Goal: Communication & Community: Answer question/provide support

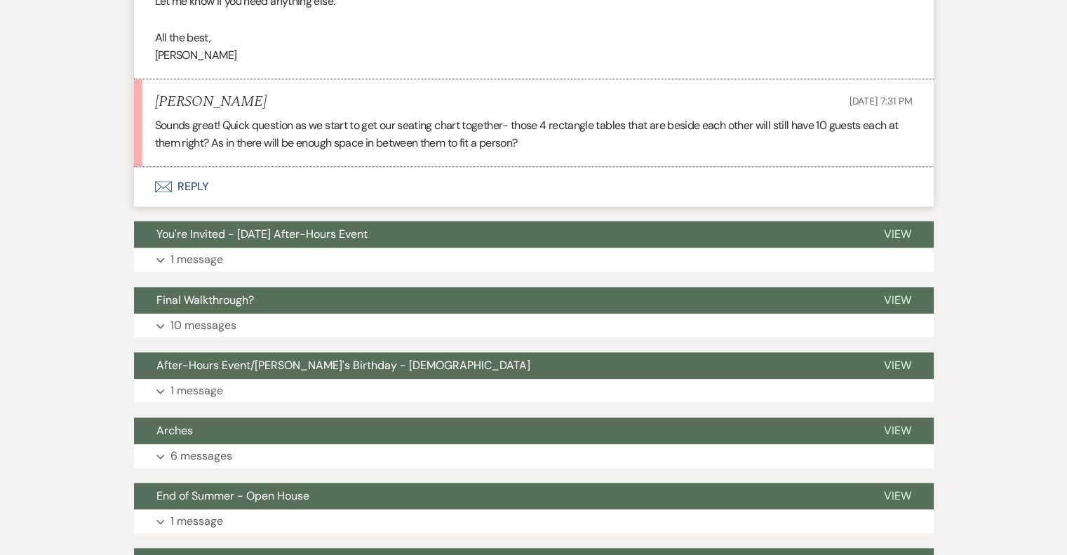
scroll to position [1544, 0]
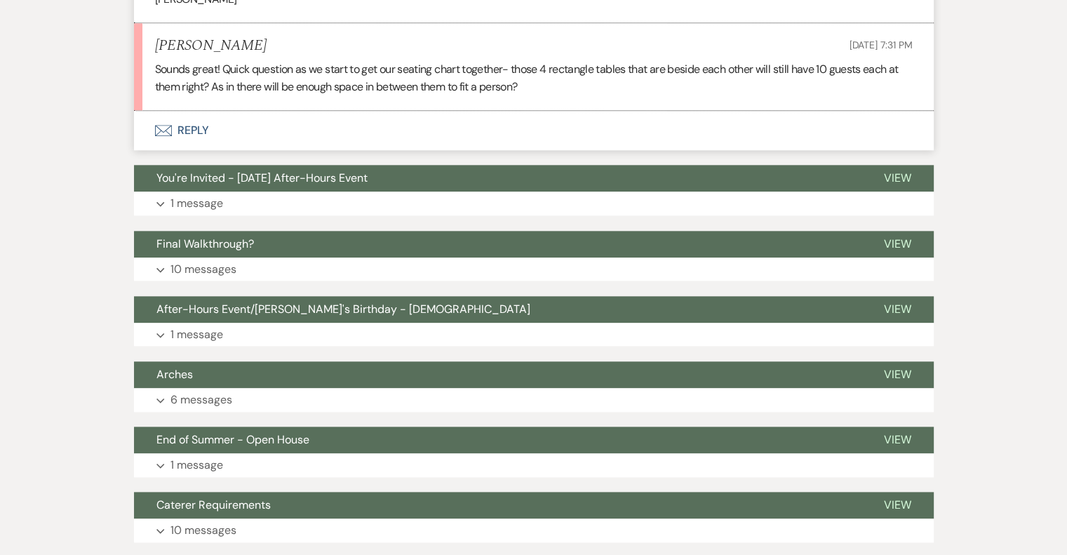
click at [187, 150] on button "Envelope Reply" at bounding box center [534, 130] width 800 height 39
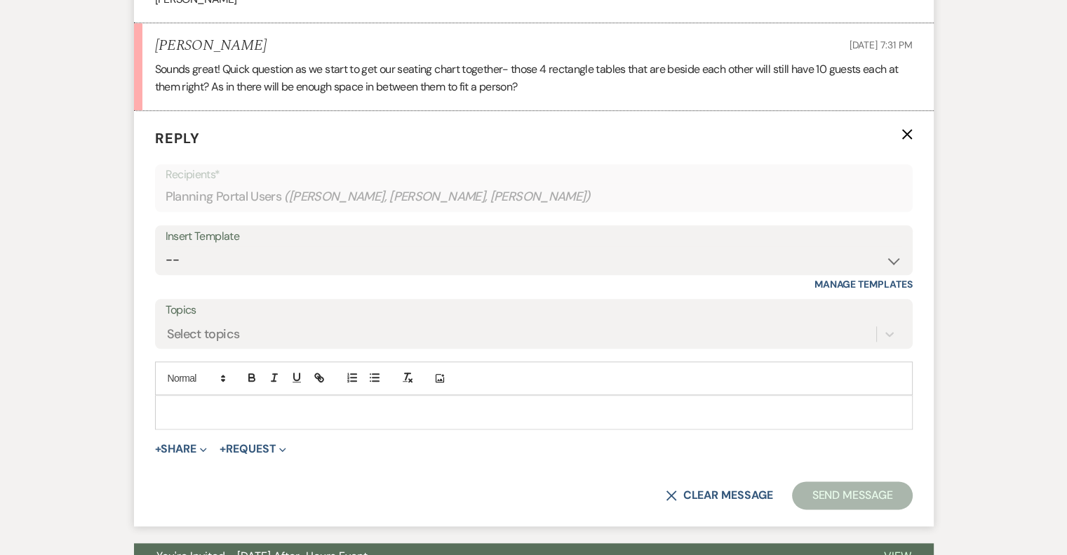
scroll to position [1611, 0]
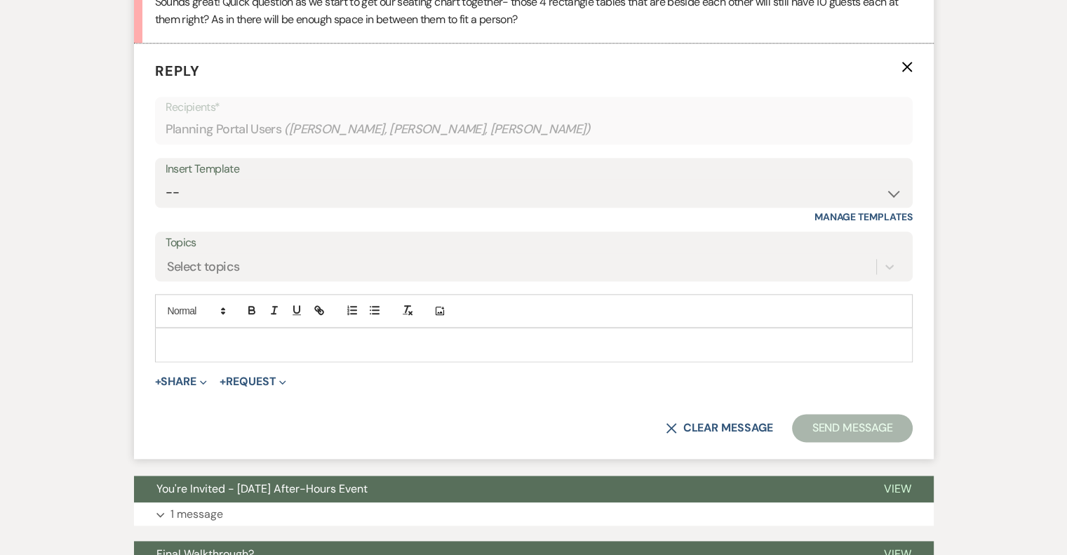
click at [232, 352] on p at bounding box center [533, 344] width 735 height 15
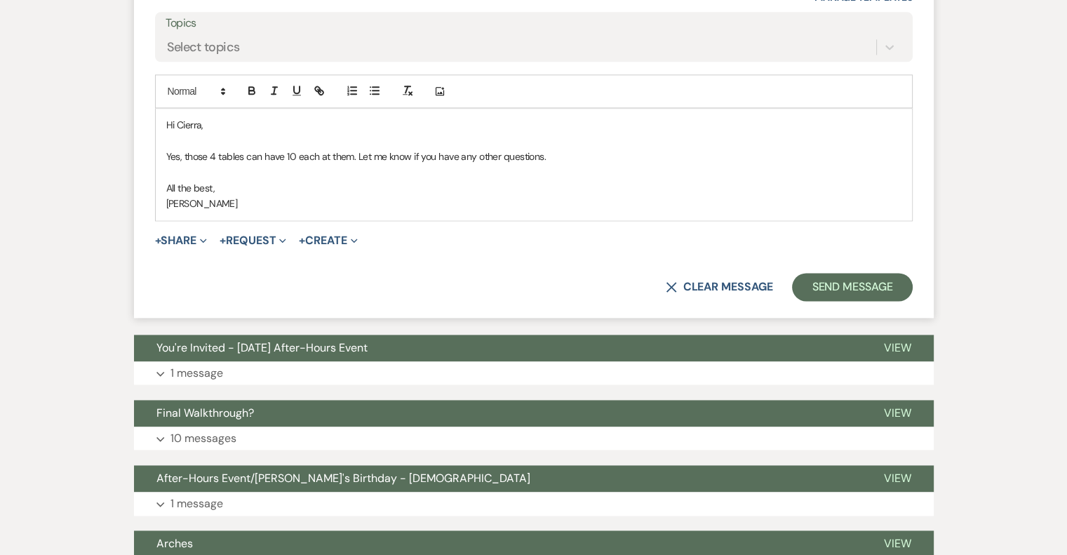
scroll to position [2032, 0]
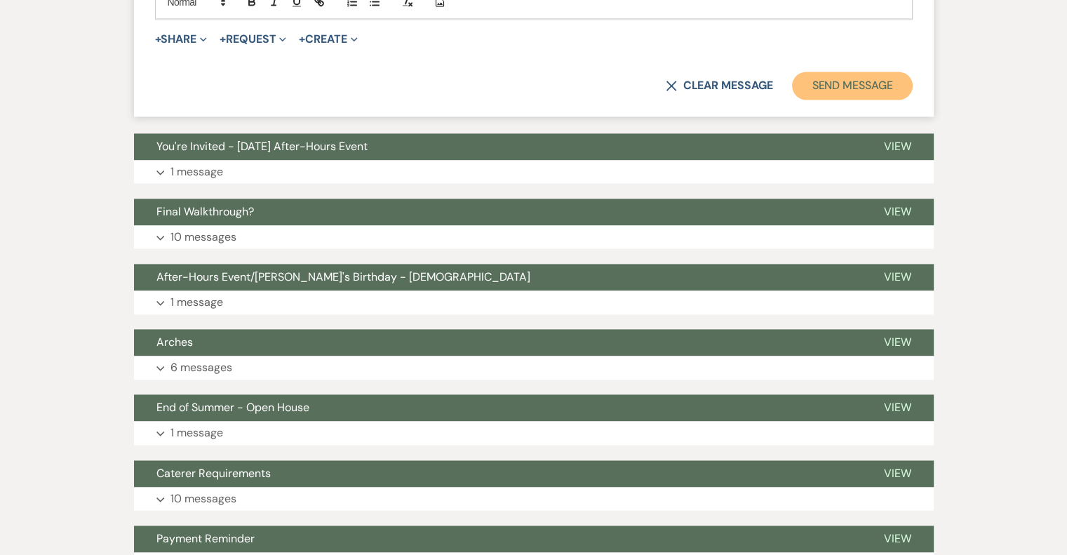
click at [824, 100] on button "Send Message" at bounding box center [852, 86] width 120 height 28
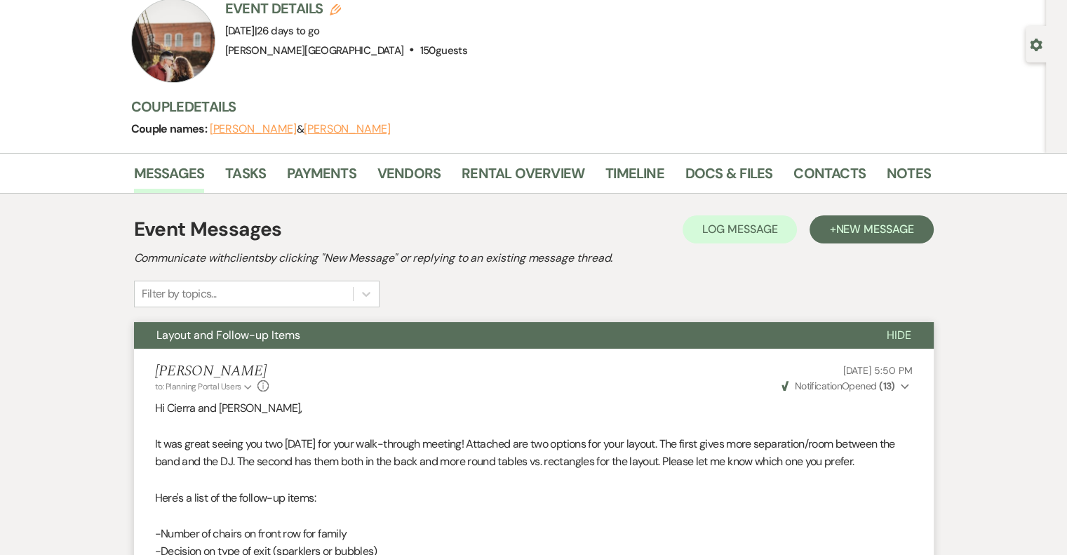
scroll to position [0, 0]
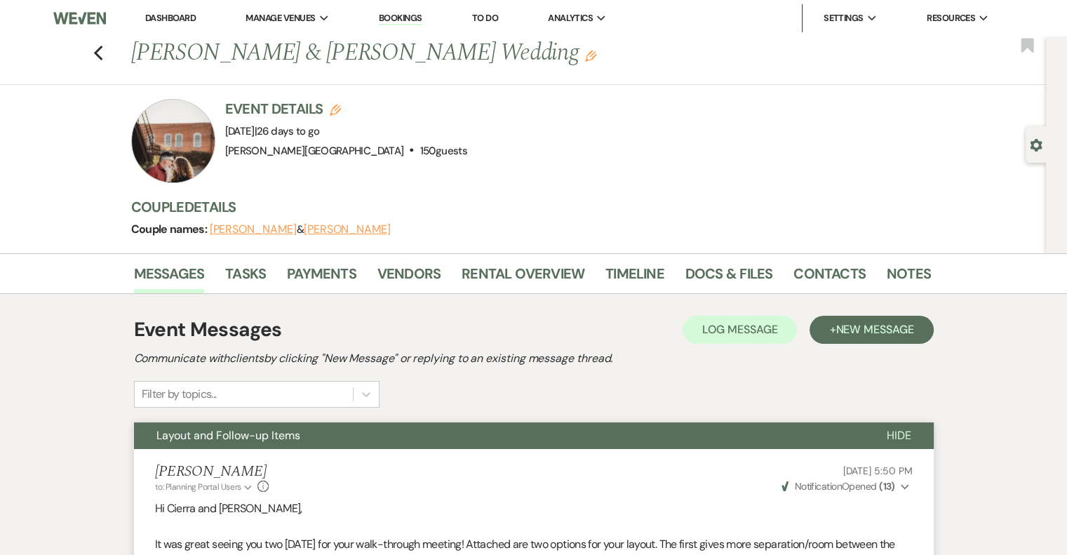
drag, startPoint x: 184, startPoint y: 18, endPoint x: 201, endPoint y: 15, distance: 17.7
click at [184, 17] on link "Dashboard" at bounding box center [170, 18] width 51 height 12
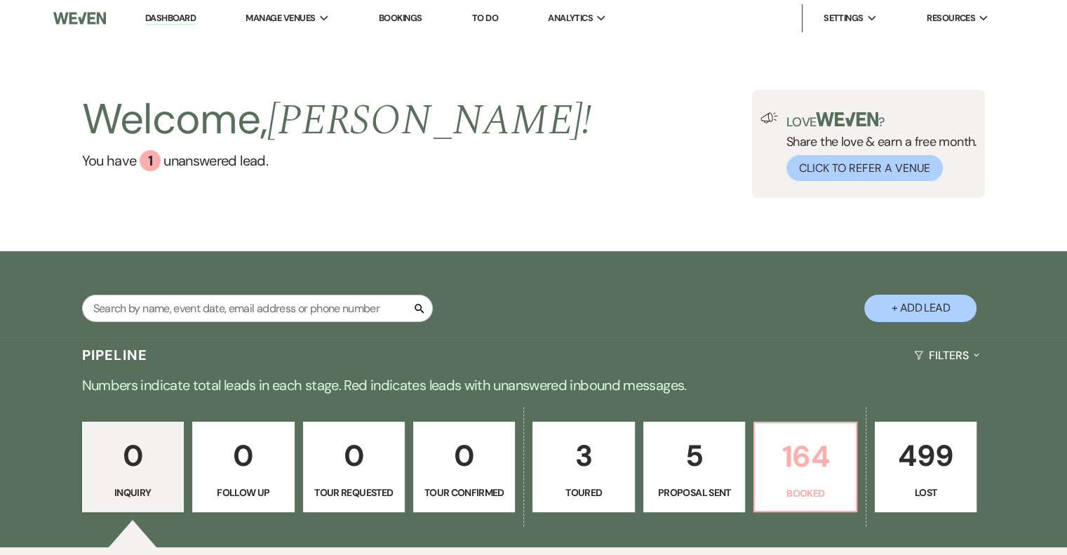
click at [789, 467] on p "164" at bounding box center [804, 456] width 83 height 47
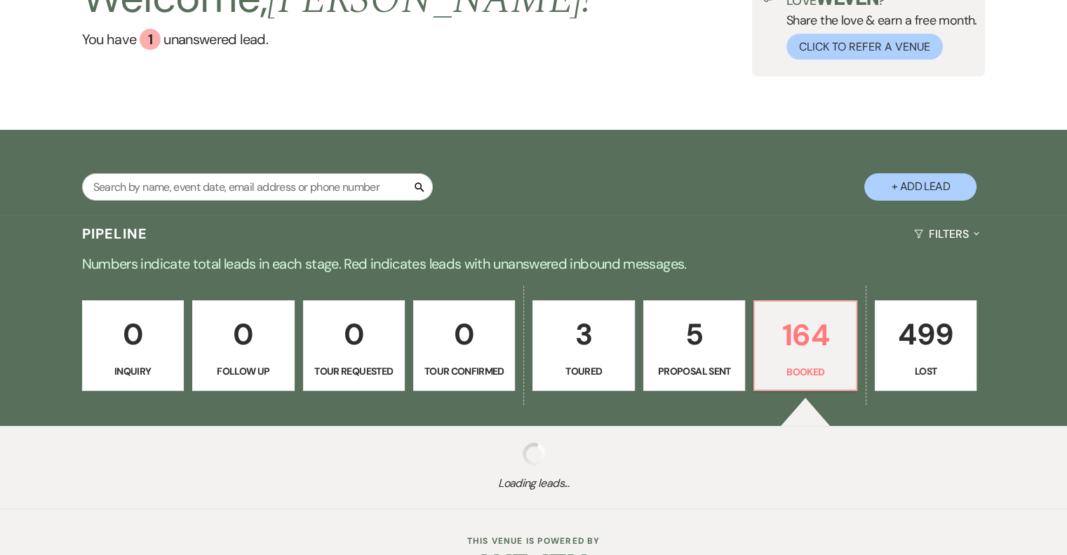
scroll to position [165, 0]
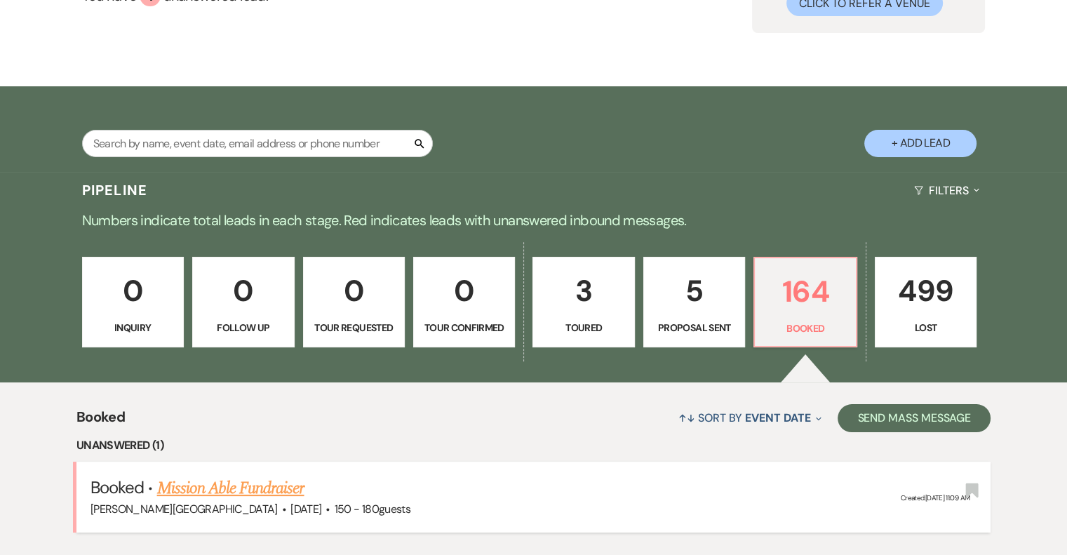
click at [277, 462] on li "Booked · Mission Able Fundraiser [PERSON_NAME][GEOGRAPHIC_DATA] · [DATE] · 150 …" at bounding box center [533, 497] width 914 height 71
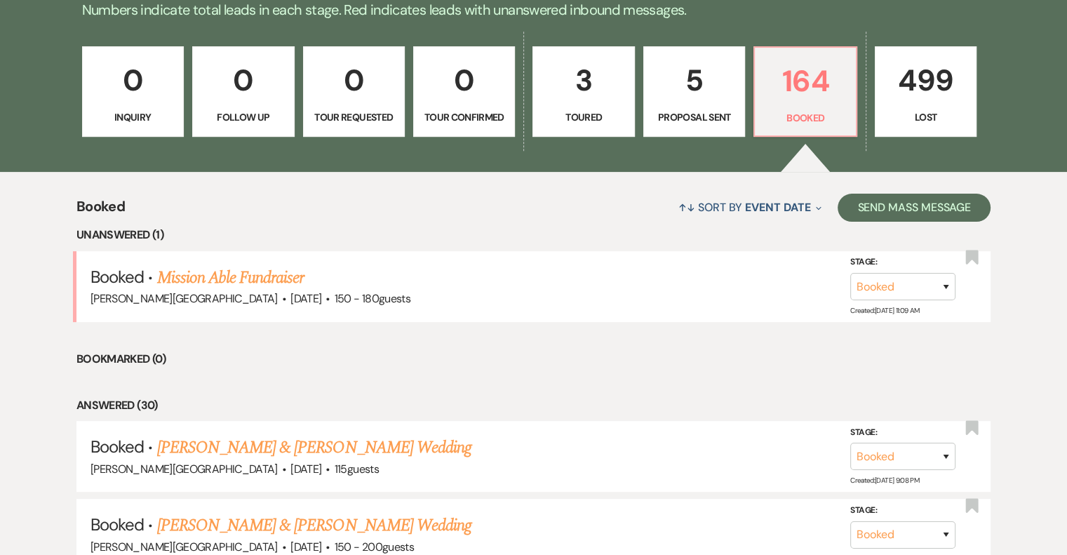
click at [192, 282] on link "Mission Able Fundraiser" at bounding box center [230, 277] width 147 height 25
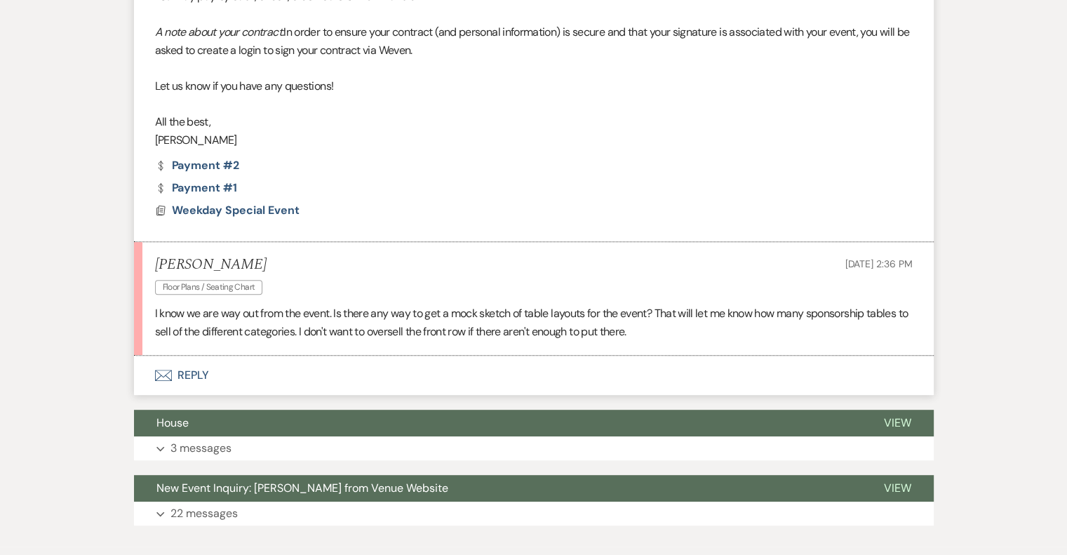
scroll to position [561, 0]
click at [190, 376] on button "Envelope Reply" at bounding box center [534, 375] width 800 height 39
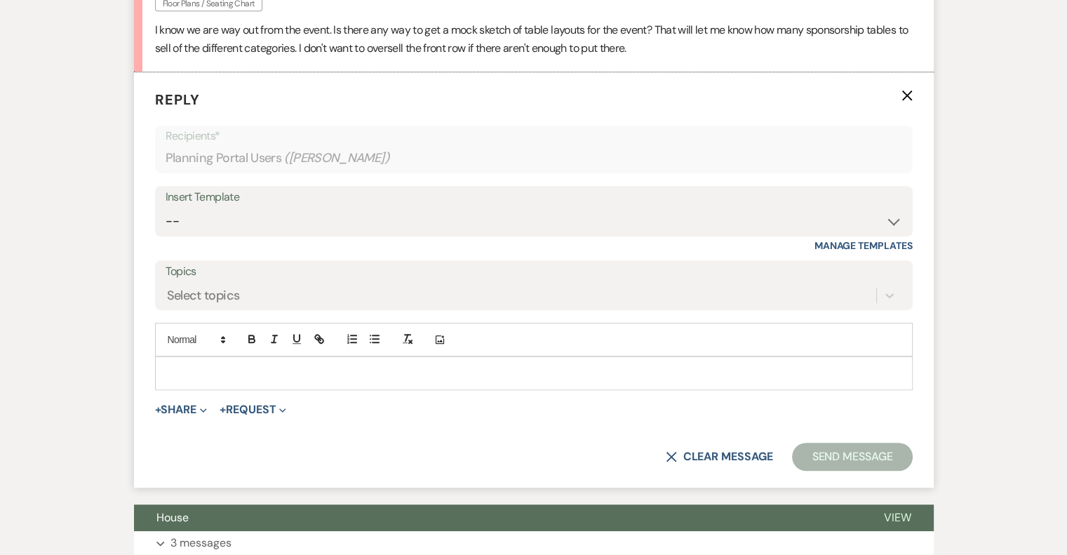
scroll to position [846, 0]
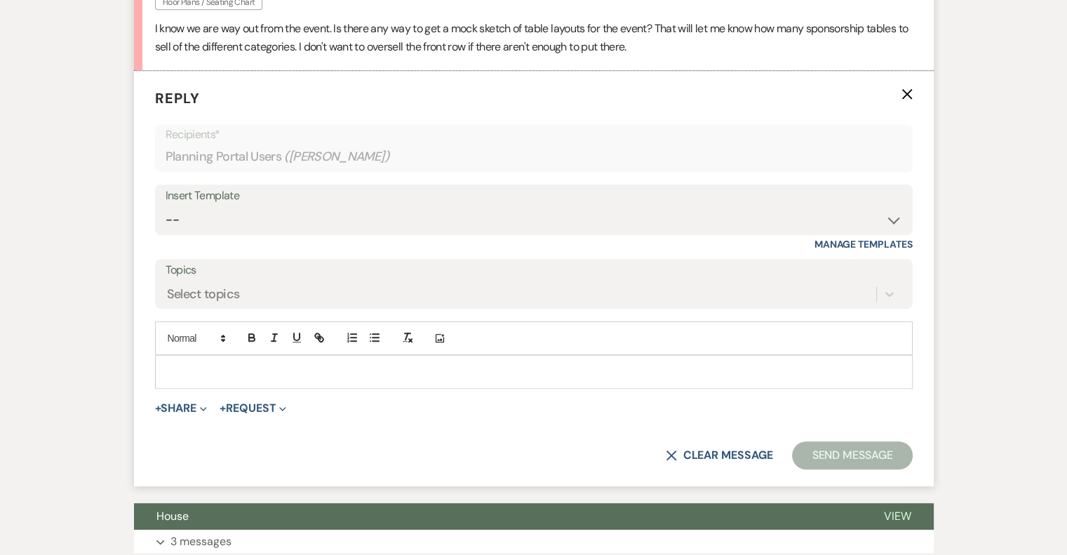
click at [222, 376] on p at bounding box center [533, 371] width 735 height 15
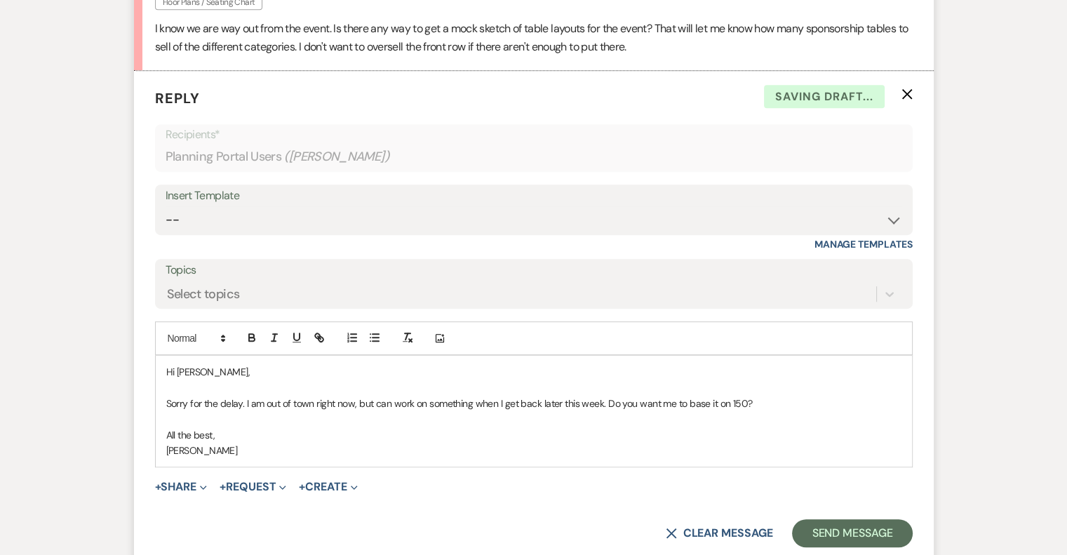
click at [778, 399] on p "Sorry for the delay. I am out of town right now, but can work on something when…" at bounding box center [533, 403] width 735 height 15
click at [857, 527] on button "Send Message" at bounding box center [852, 533] width 120 height 28
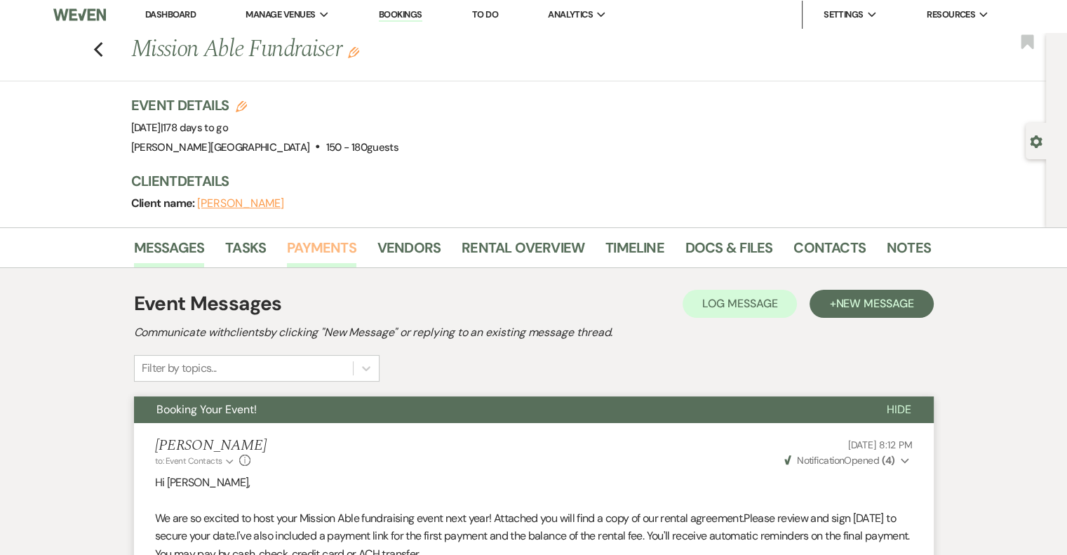
scroll to position [0, 0]
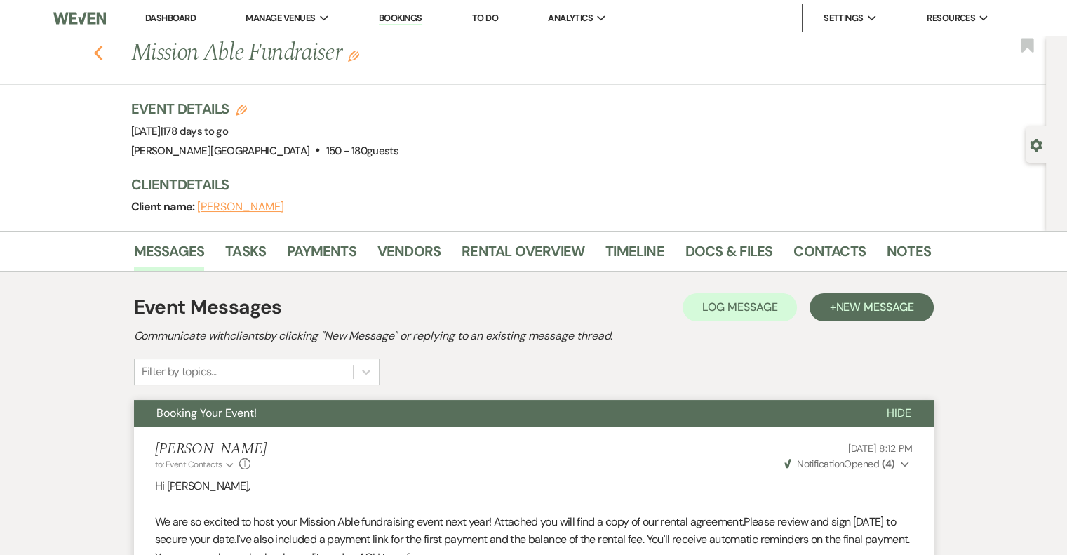
click at [104, 51] on icon "Previous" at bounding box center [98, 53] width 11 height 17
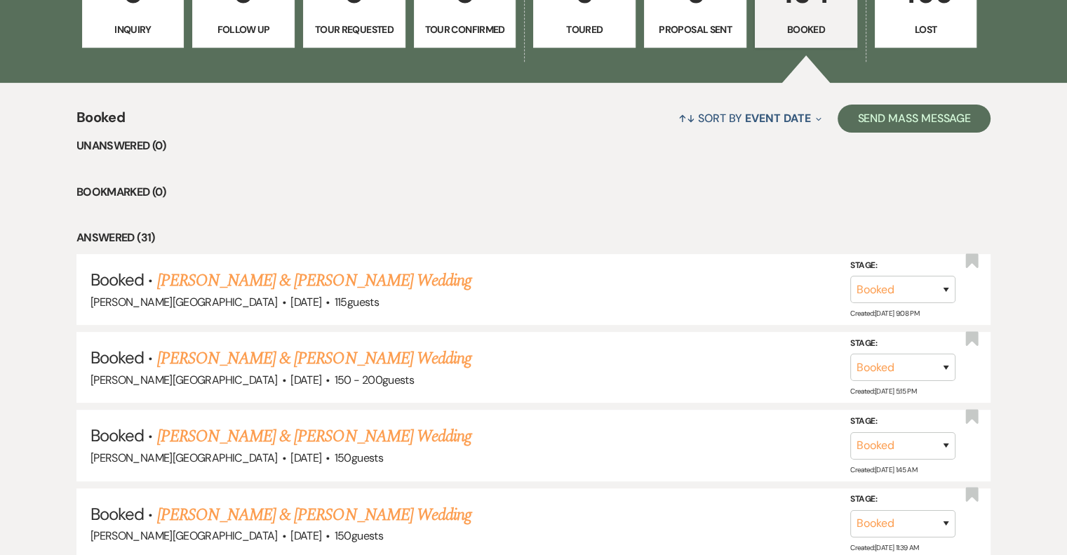
scroll to position [516, 0]
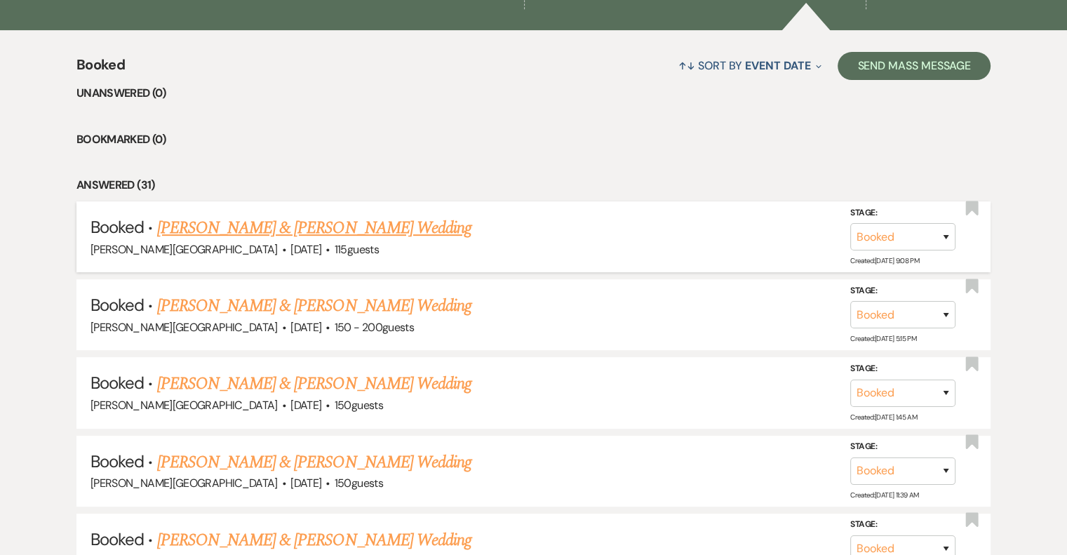
click at [413, 229] on link "[PERSON_NAME] & [PERSON_NAME] Wedding" at bounding box center [314, 227] width 314 height 25
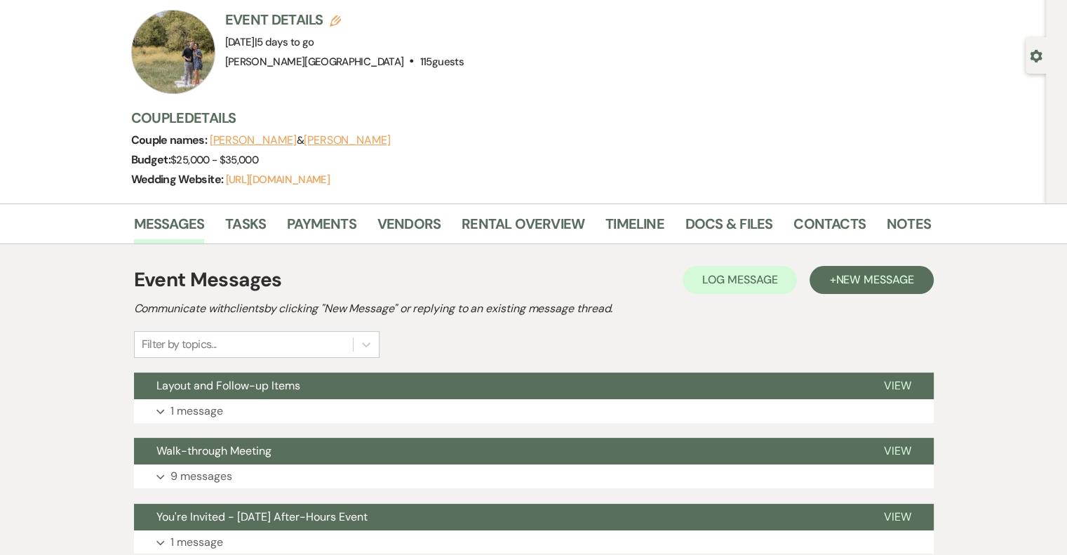
scroll to position [140, 0]
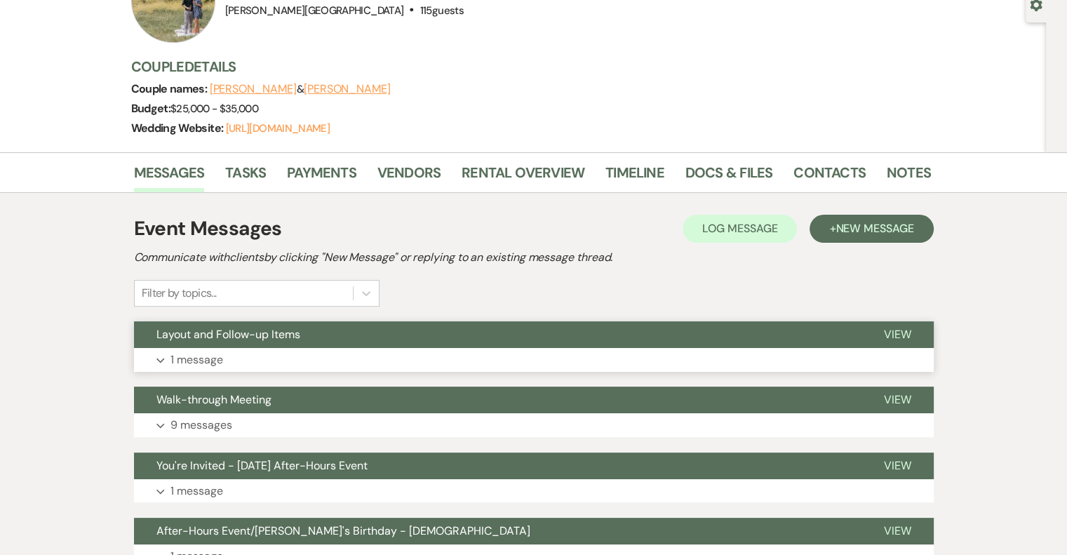
click at [203, 363] on p "1 message" at bounding box center [196, 360] width 53 height 18
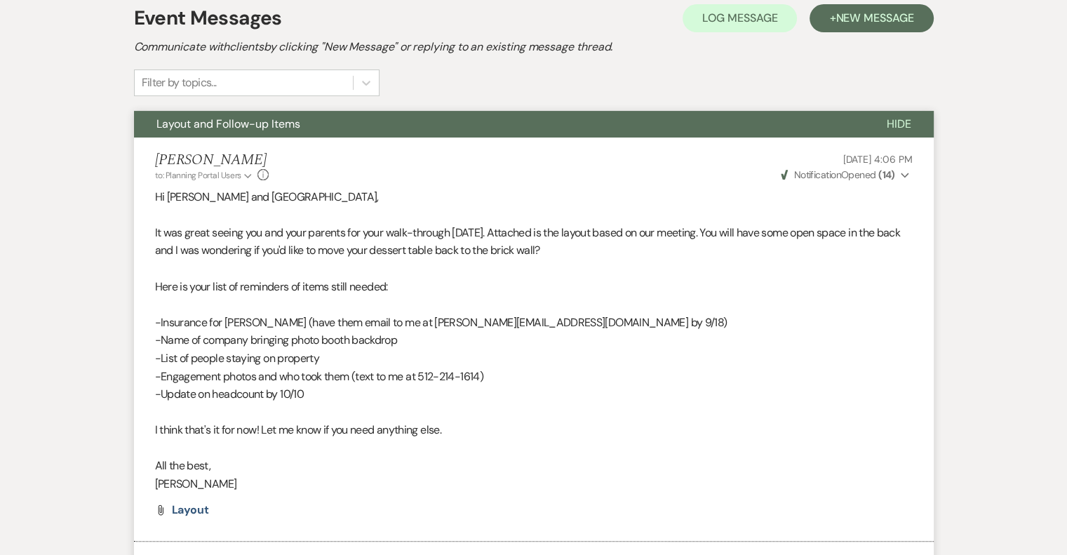
scroll to position [561, 0]
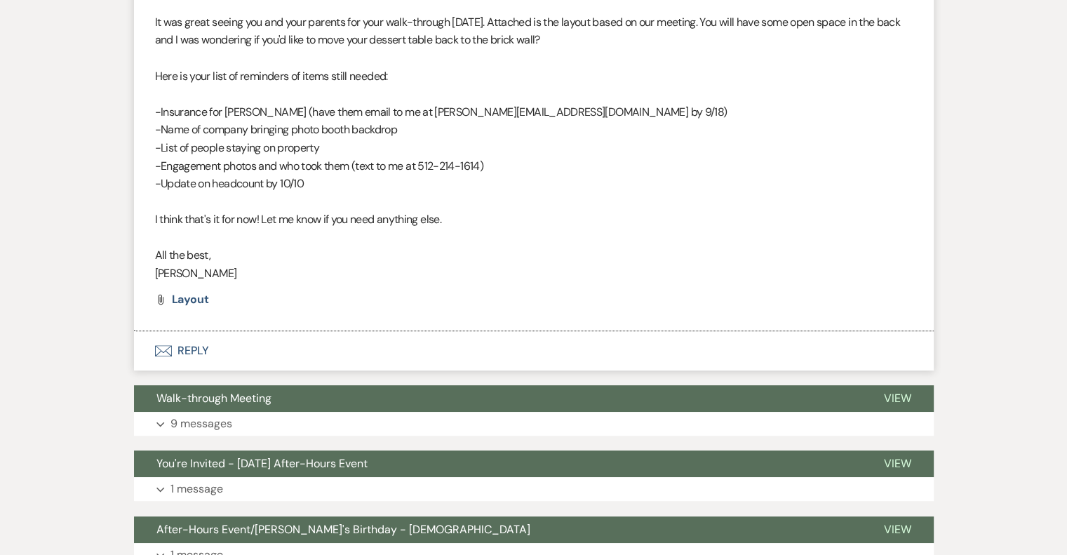
click at [205, 345] on button "Envelope Reply" at bounding box center [534, 350] width 800 height 39
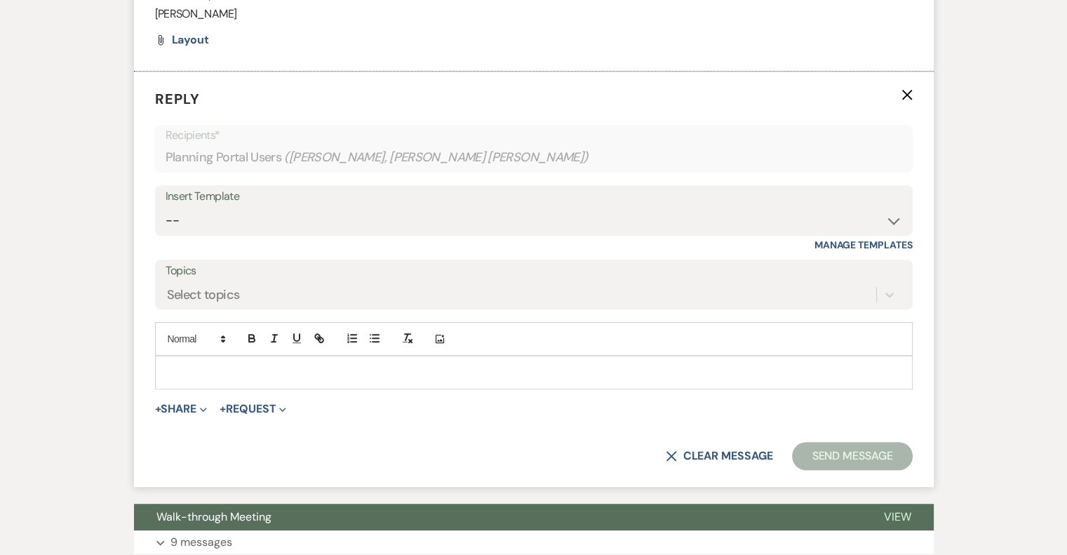
scroll to position [822, 0]
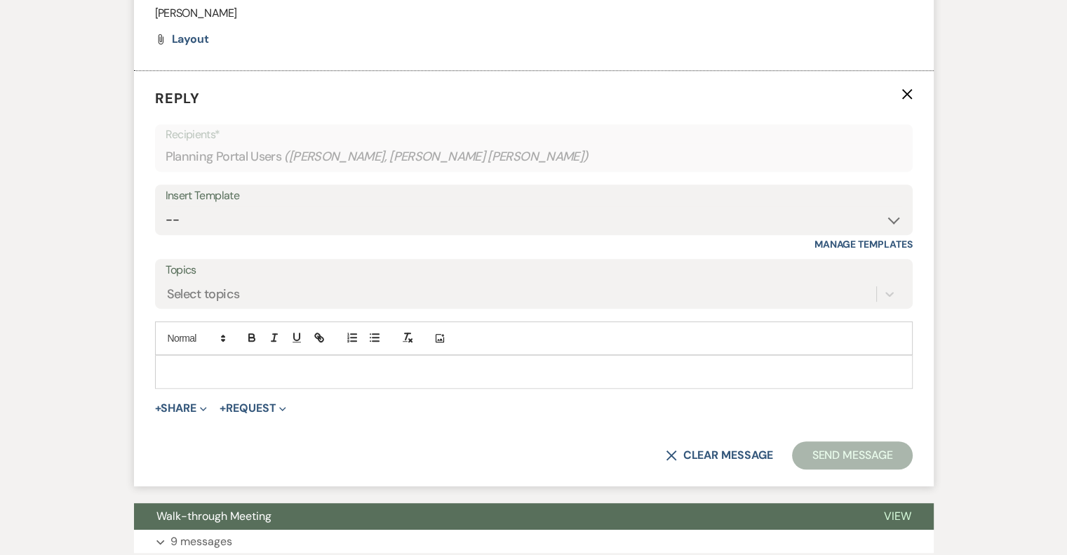
click at [202, 375] on p at bounding box center [533, 371] width 735 height 15
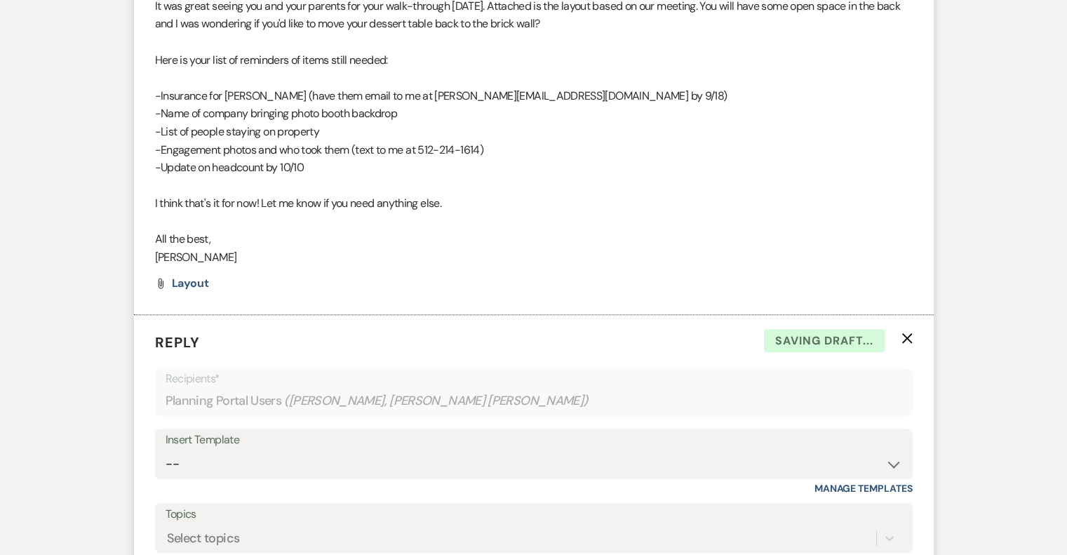
scroll to position [551, 0]
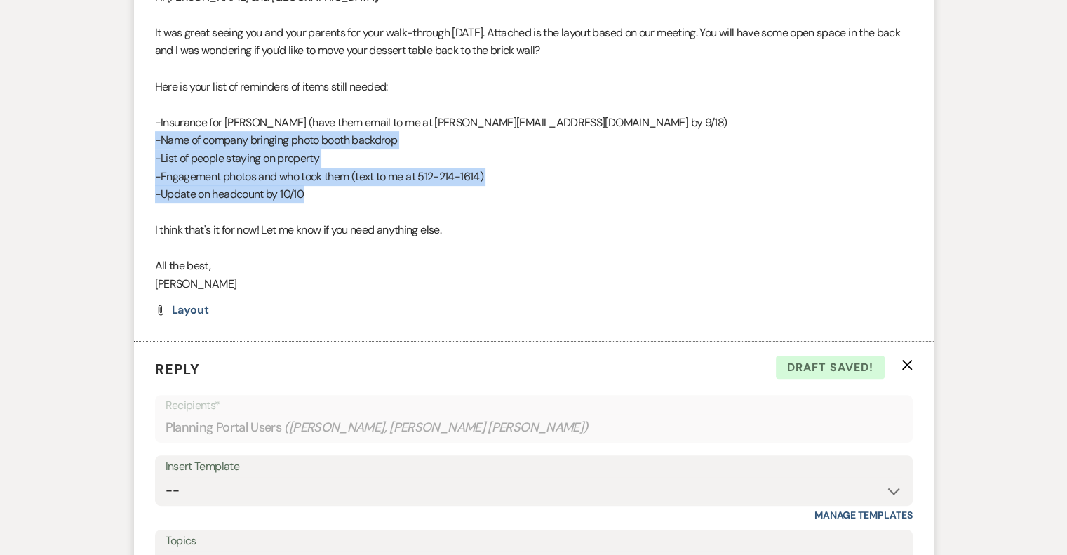
drag, startPoint x: 154, startPoint y: 140, endPoint x: 337, endPoint y: 192, distance: 189.7
click at [337, 192] on li "[PERSON_NAME] to: Planning Portal Users Expand Info [DATE] 4:06 PM Weven Check …" at bounding box center [534, 139] width 800 height 403
copy div "-Name of company bringing photo booth backdrop -List of people staying on prope…"
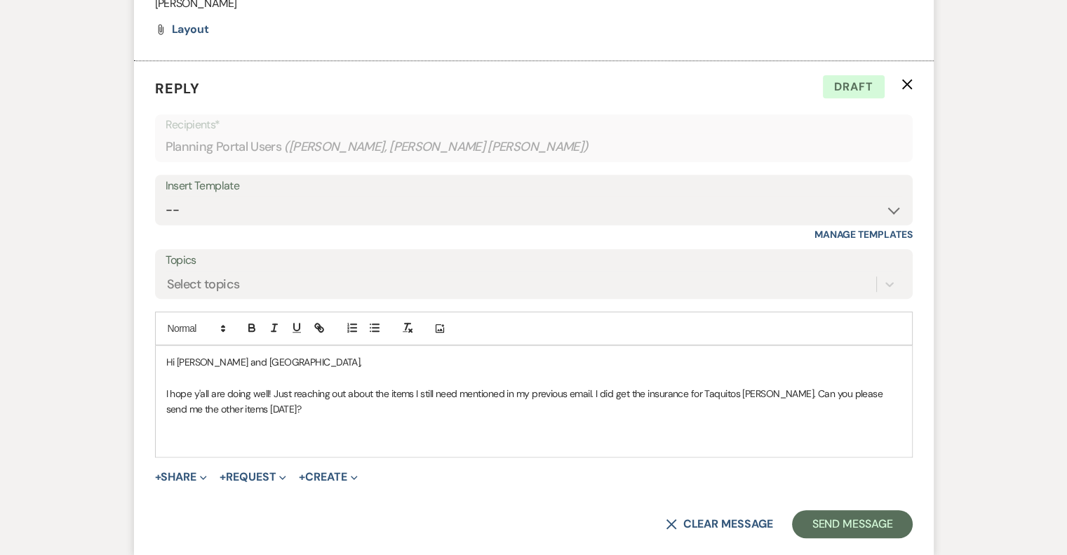
scroll to position [972, 0]
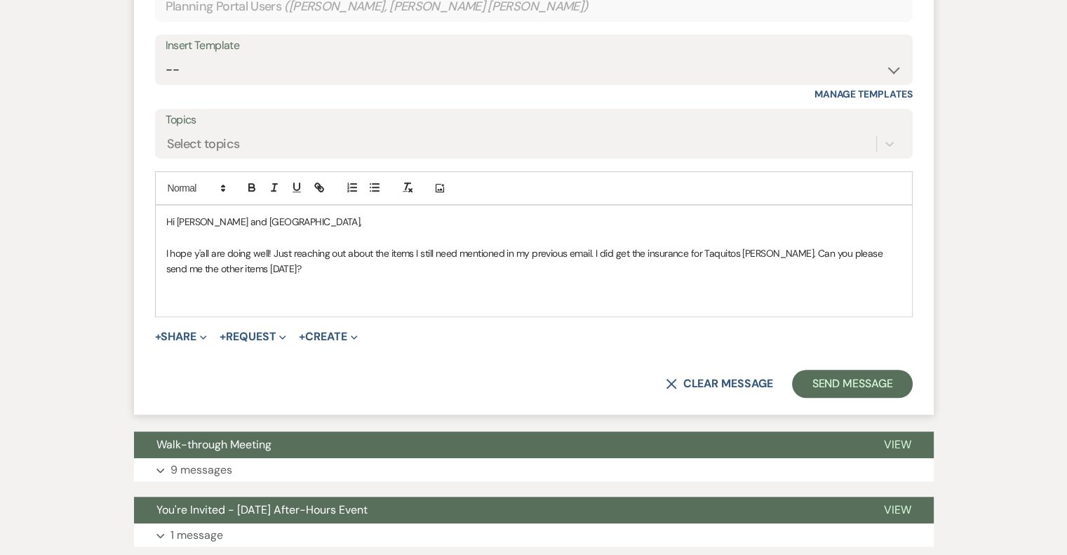
click at [234, 300] on p at bounding box center [533, 300] width 735 height 15
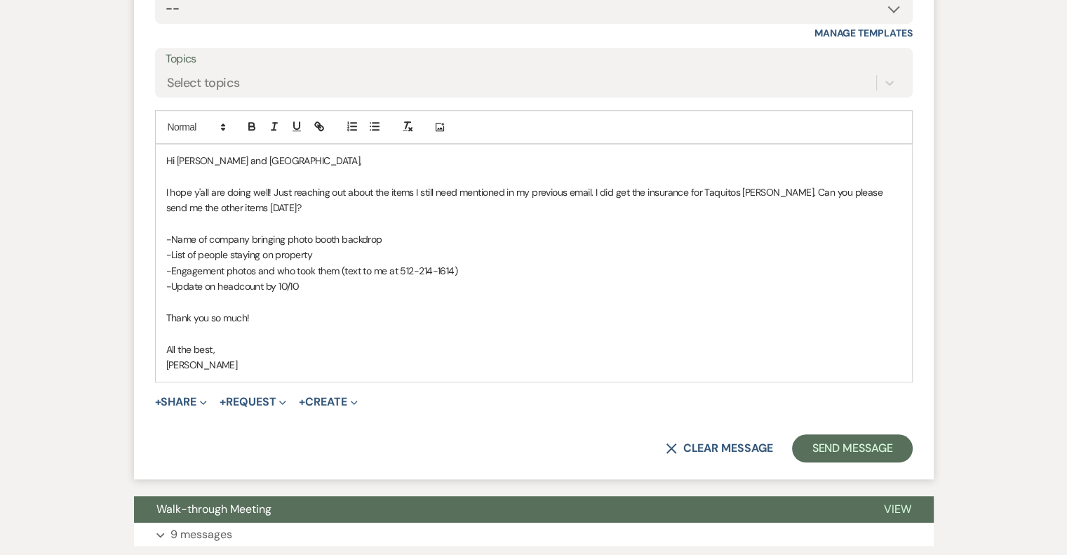
scroll to position [1042, 0]
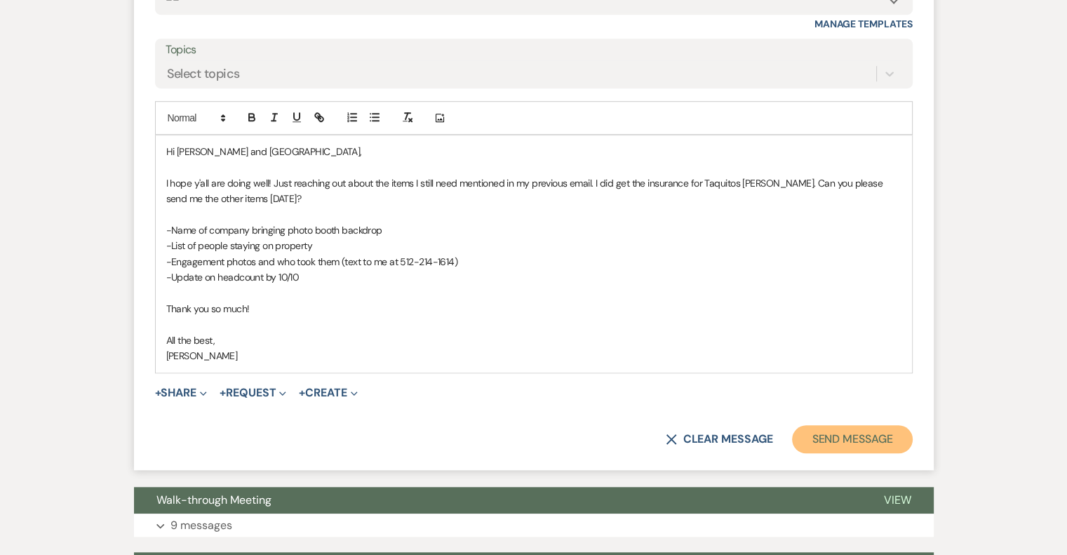
click at [859, 441] on button "Send Message" at bounding box center [852, 439] width 120 height 28
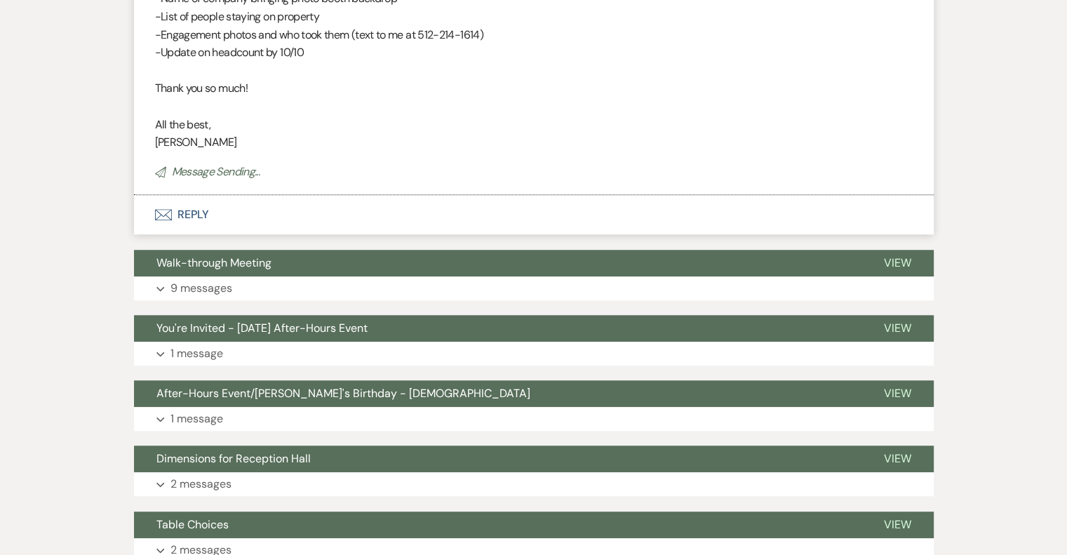
scroll to position [1387, 0]
